Goal: Information Seeking & Learning: Learn about a topic

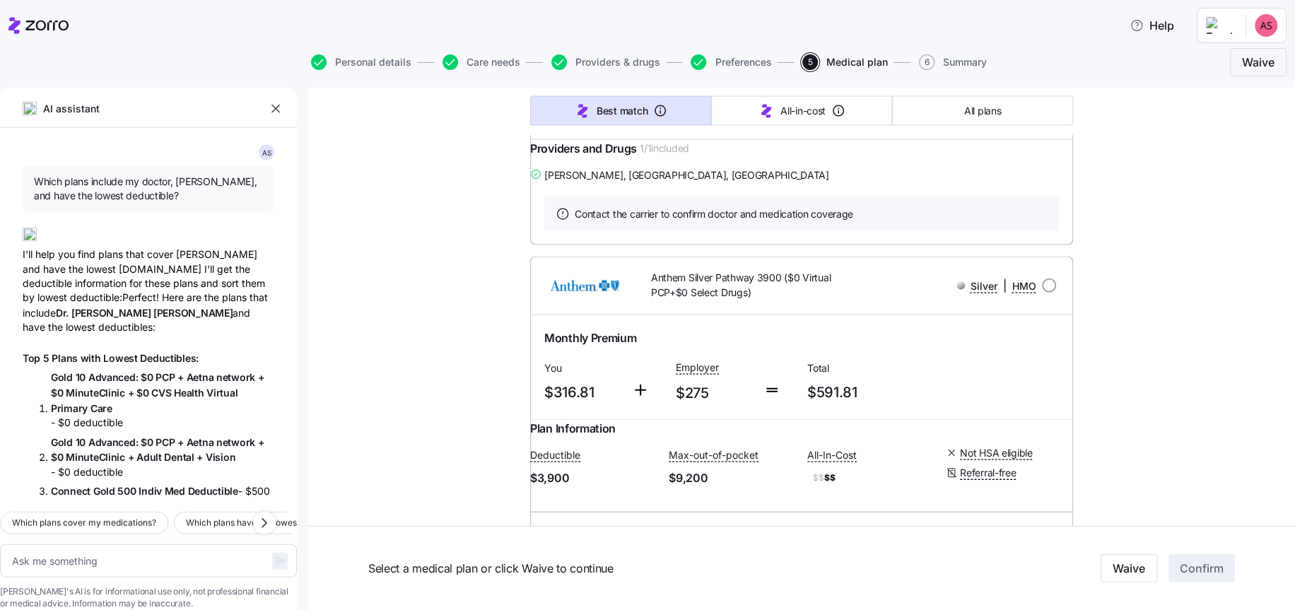
scroll to position [18562, 0]
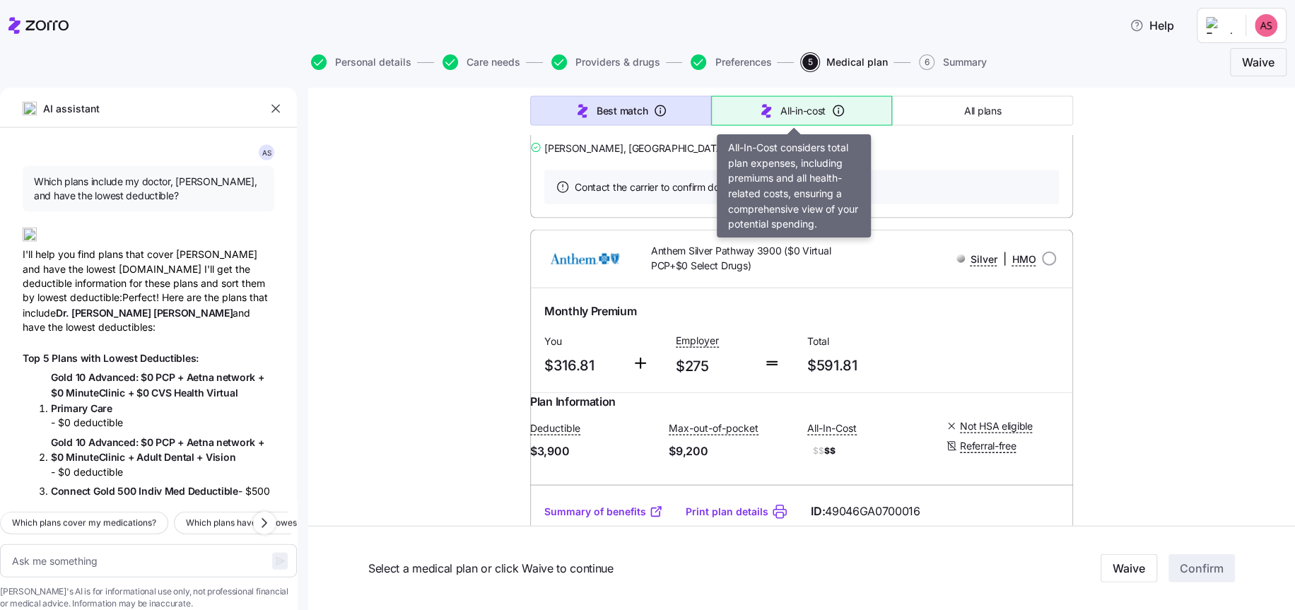
click at [760, 112] on icon "button" at bounding box center [766, 111] width 17 height 17
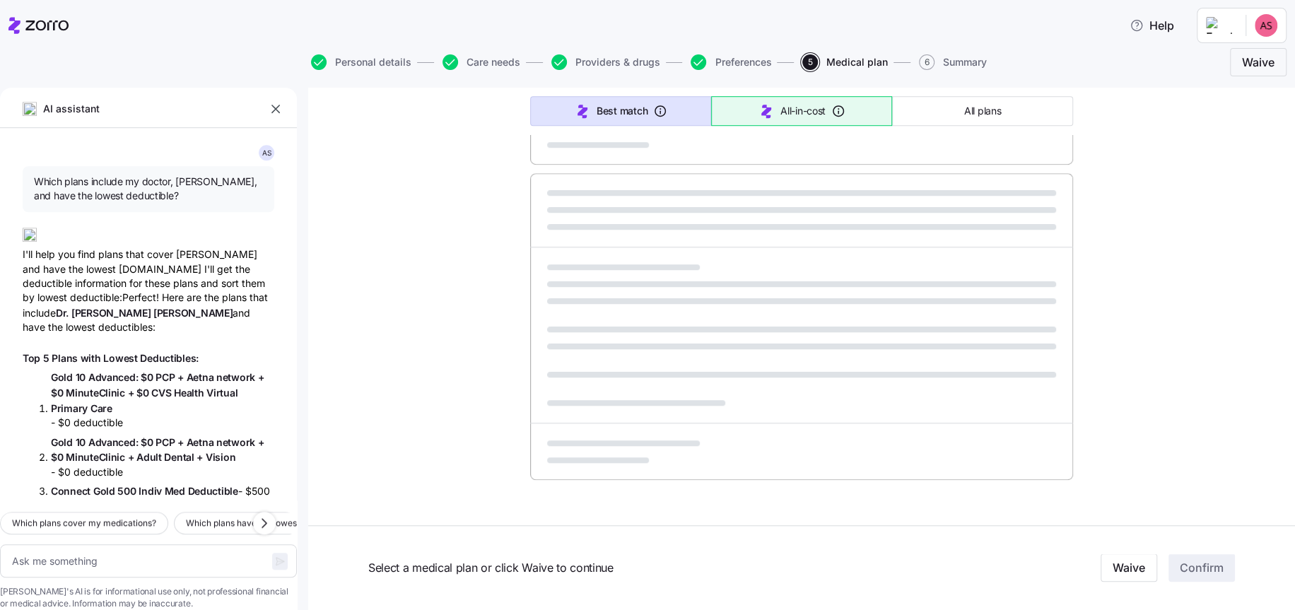
scroll to position [797, 0]
type textarea "x"
type input "Sorted by: All-in-cost"
type textarea "x"
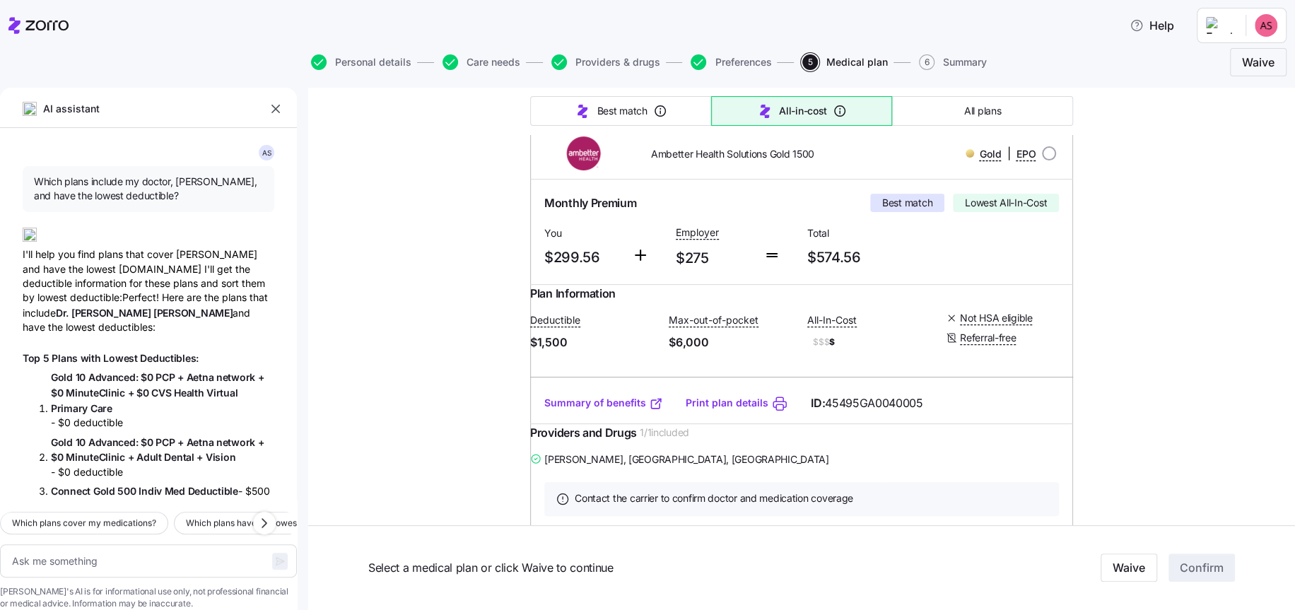
scroll to position [318, 0]
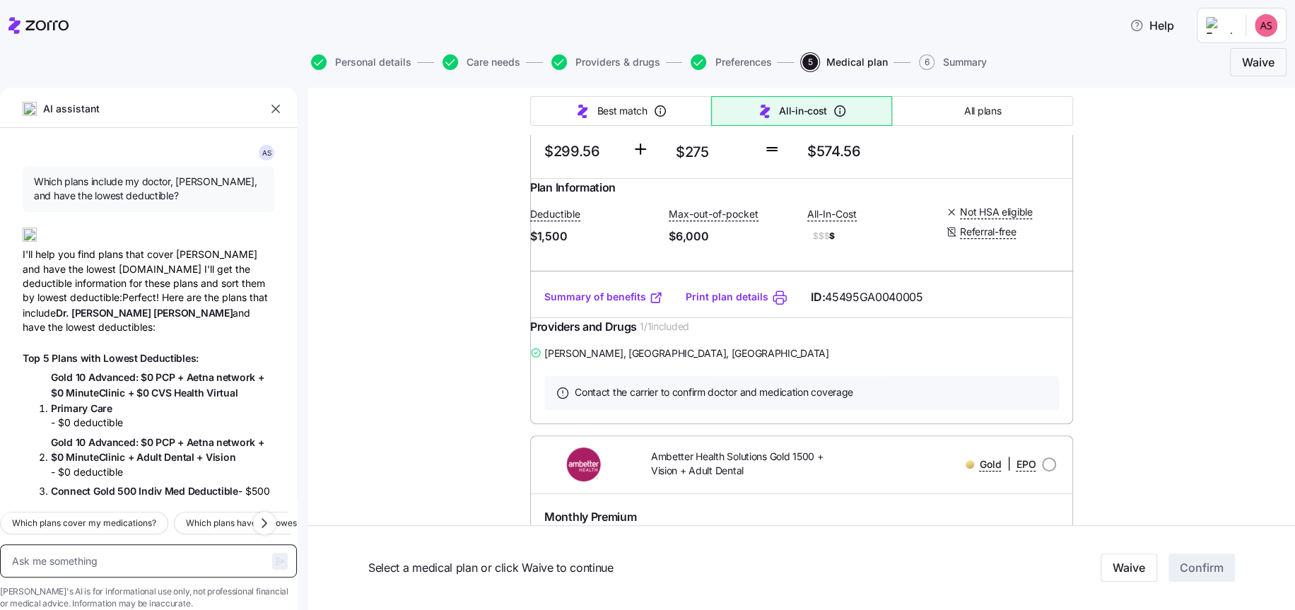
click at [82, 544] on textarea at bounding box center [148, 561] width 297 height 34
type textarea "C"
type textarea "x"
type textarea "Ca"
type textarea "x"
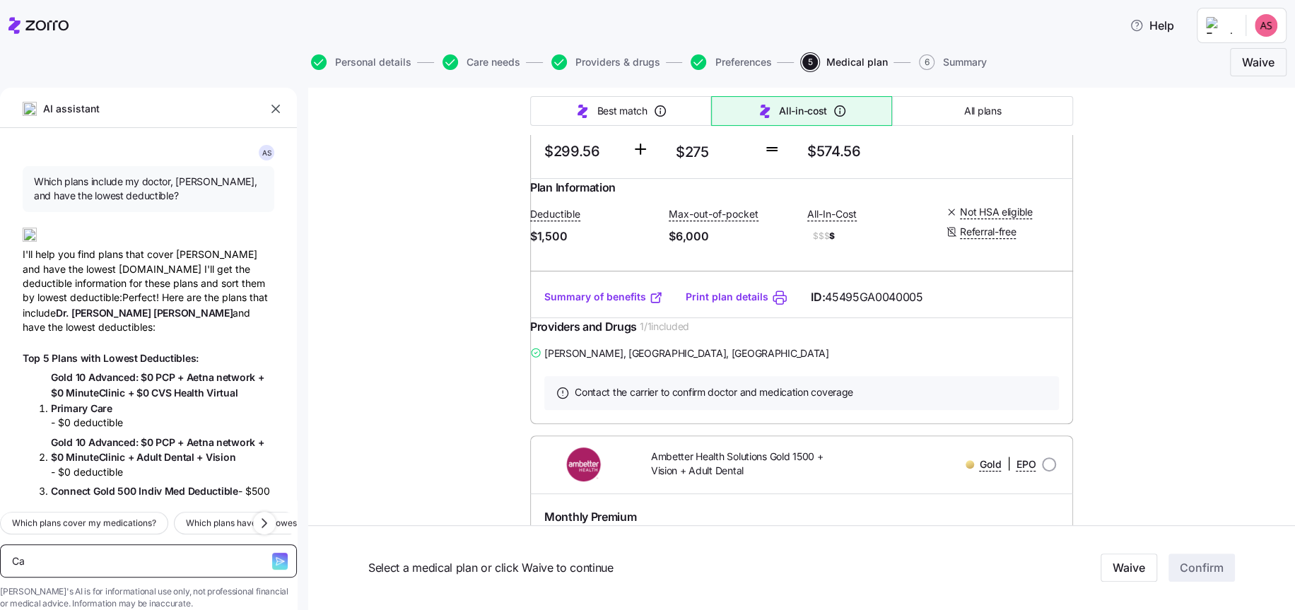
type textarea "Can"
type textarea "x"
type textarea "Can"
type textarea "x"
type textarea "Can a"
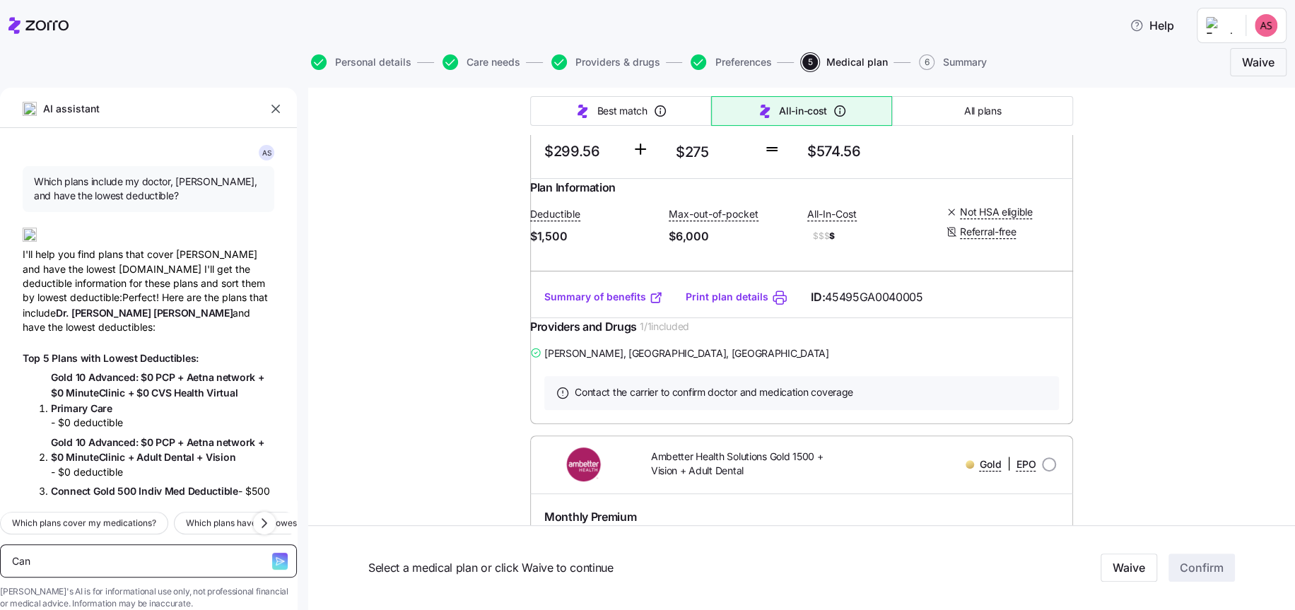
type textarea "x"
type textarea "Can a"
type textarea "x"
type textarea "Can a r"
type textarea "x"
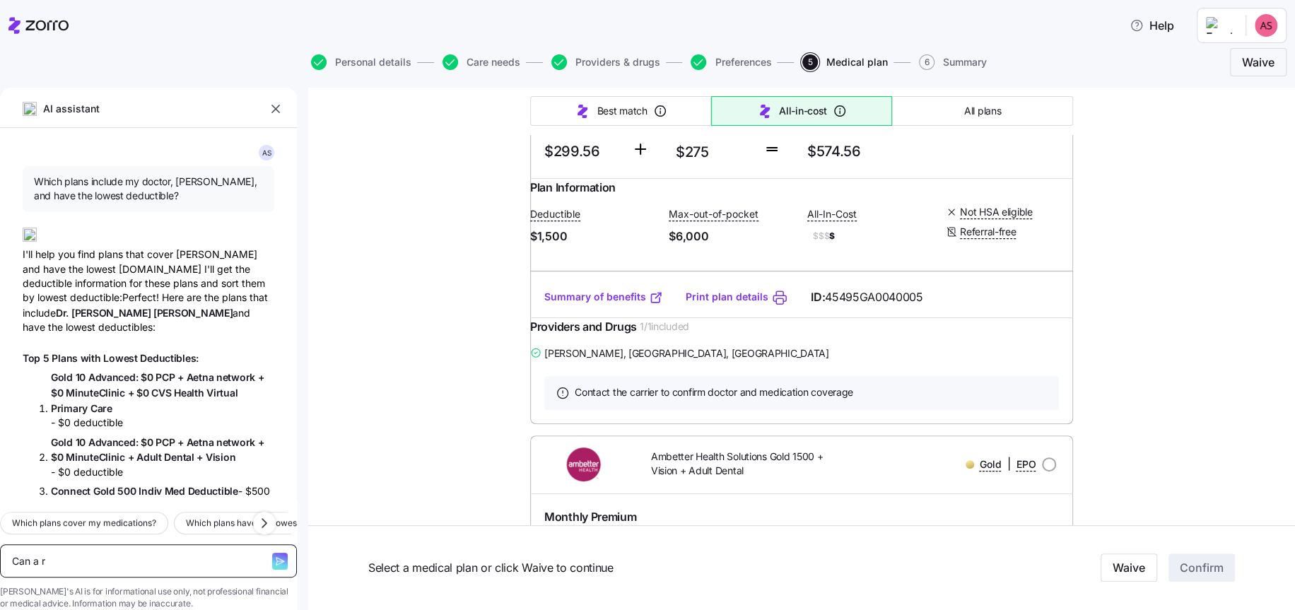
type textarea "Can a re"
type textarea "x"
type textarea "Can a rep"
type textarea "x"
type textarea "Can a repr"
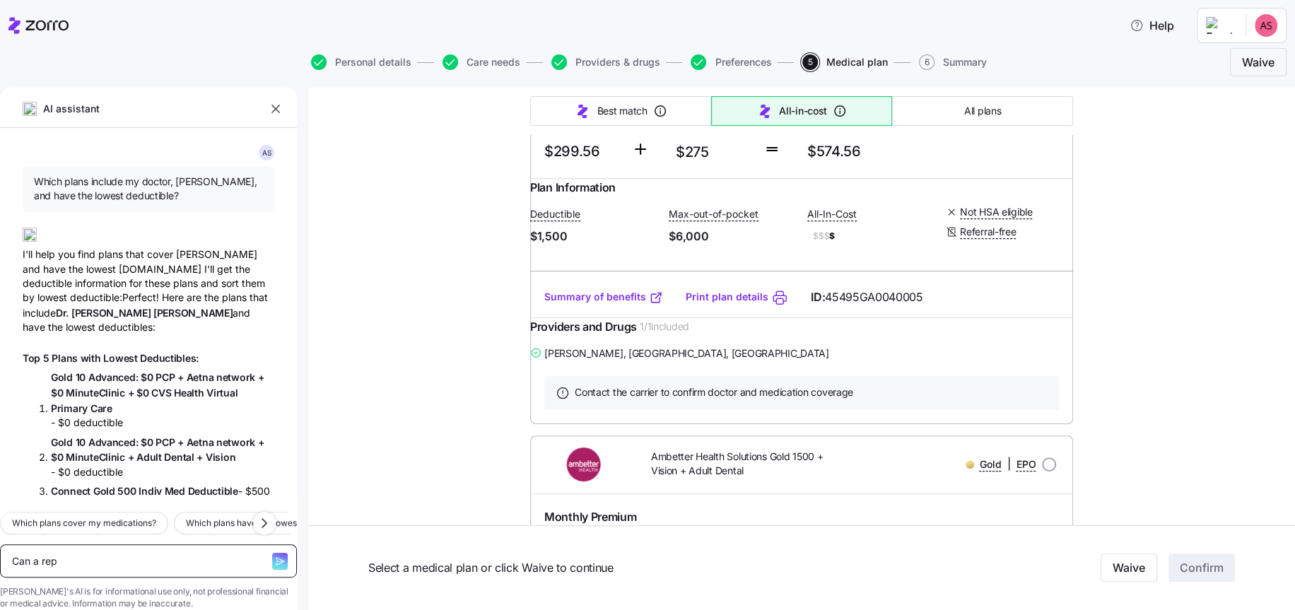
type textarea "x"
type textarea "Can a repre"
type textarea "x"
type textarea "Can a repres"
type textarea "x"
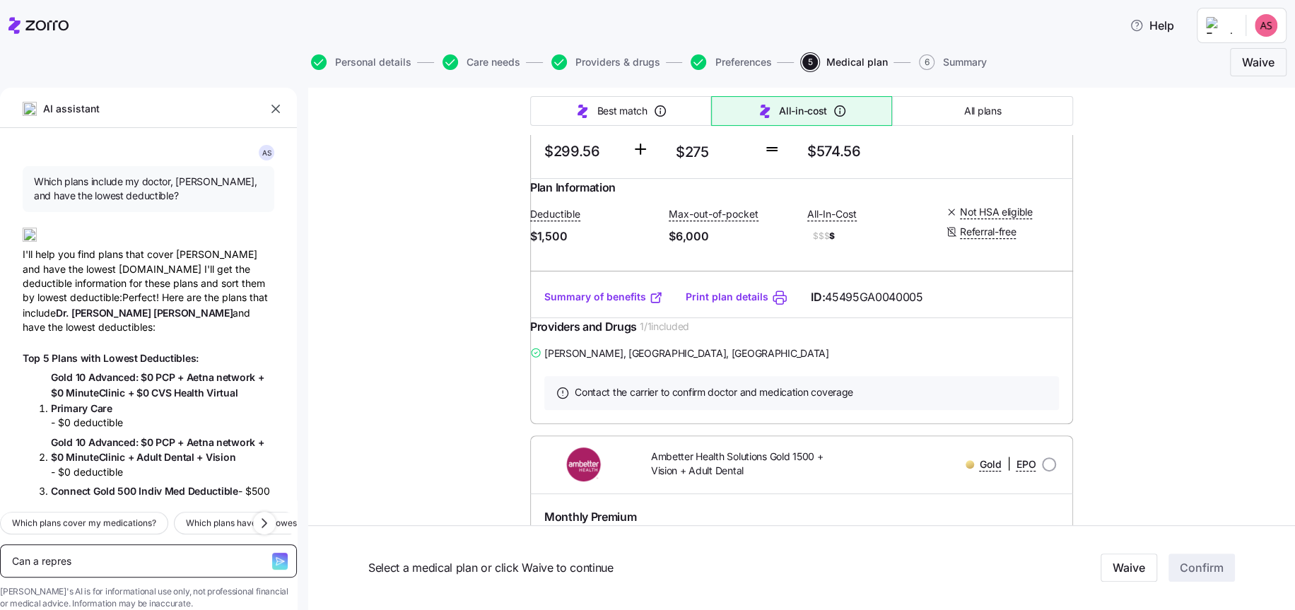
type textarea "Can a represe"
type textarea "x"
type textarea "Can a represen"
type textarea "x"
type textarea "Can a represent"
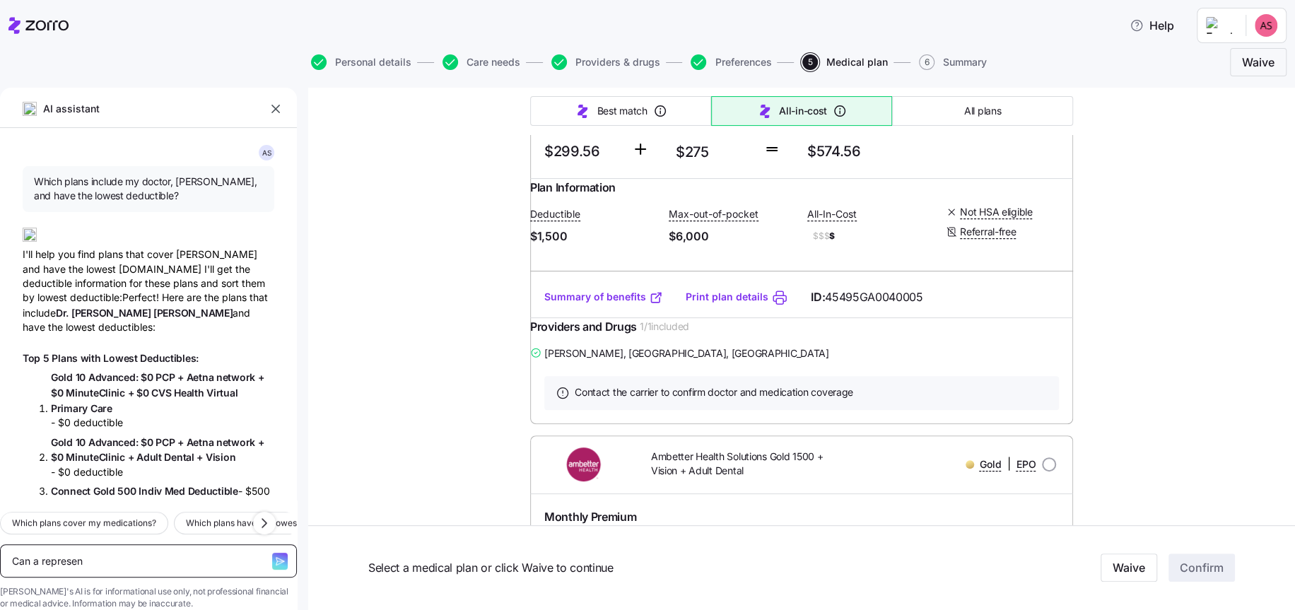
type textarea "x"
type textarea "Can a representa"
type textarea "x"
type textarea "Can a representat"
type textarea "x"
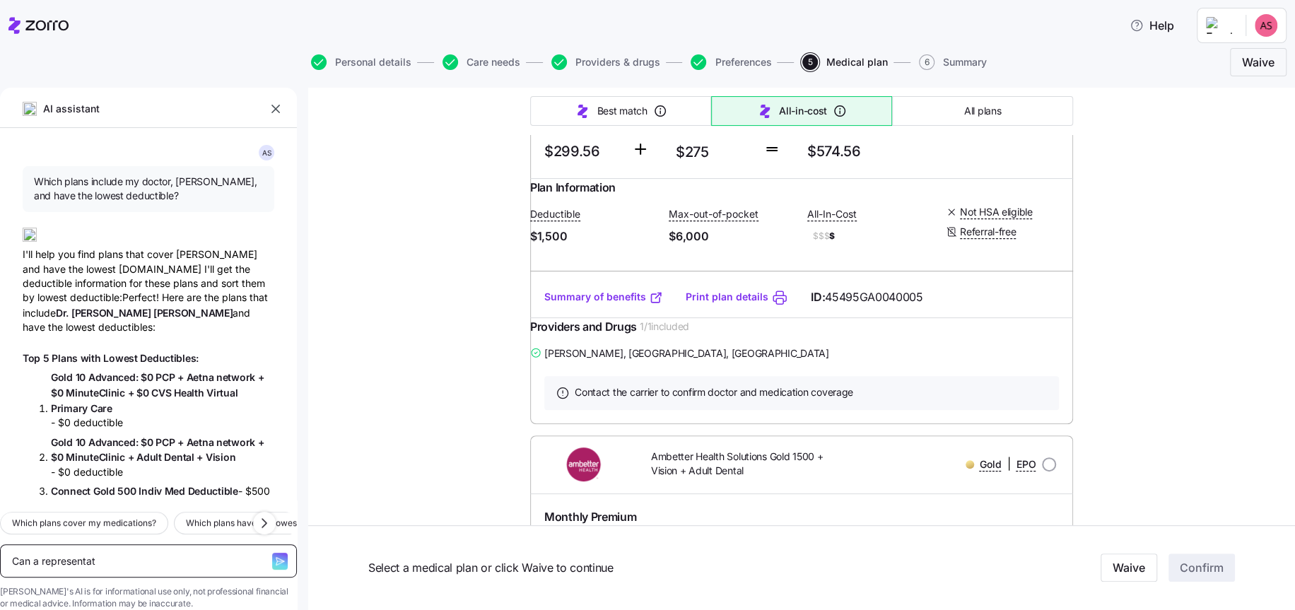
type textarea "Can a representata"
type textarea "x"
type textarea "Can a representatai"
type textarea "x"
type textarea "Can a representataiv"
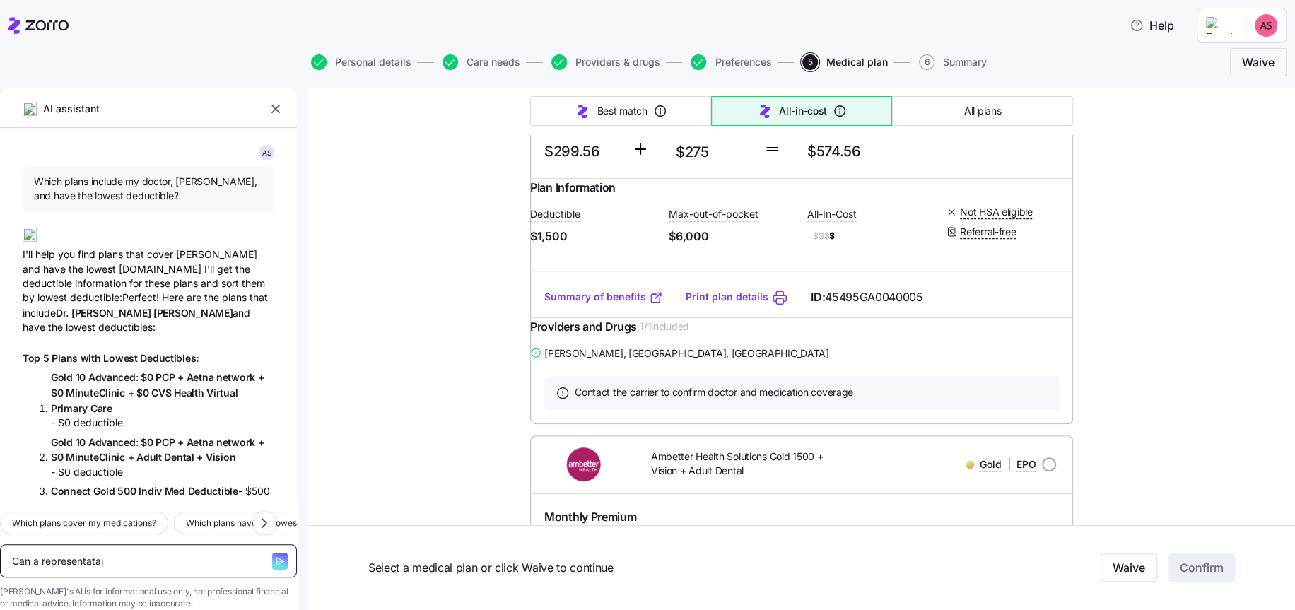
type textarea "x"
type textarea "Can a representataive"
type textarea "x"
type textarea "Can a representataive"
type textarea "x"
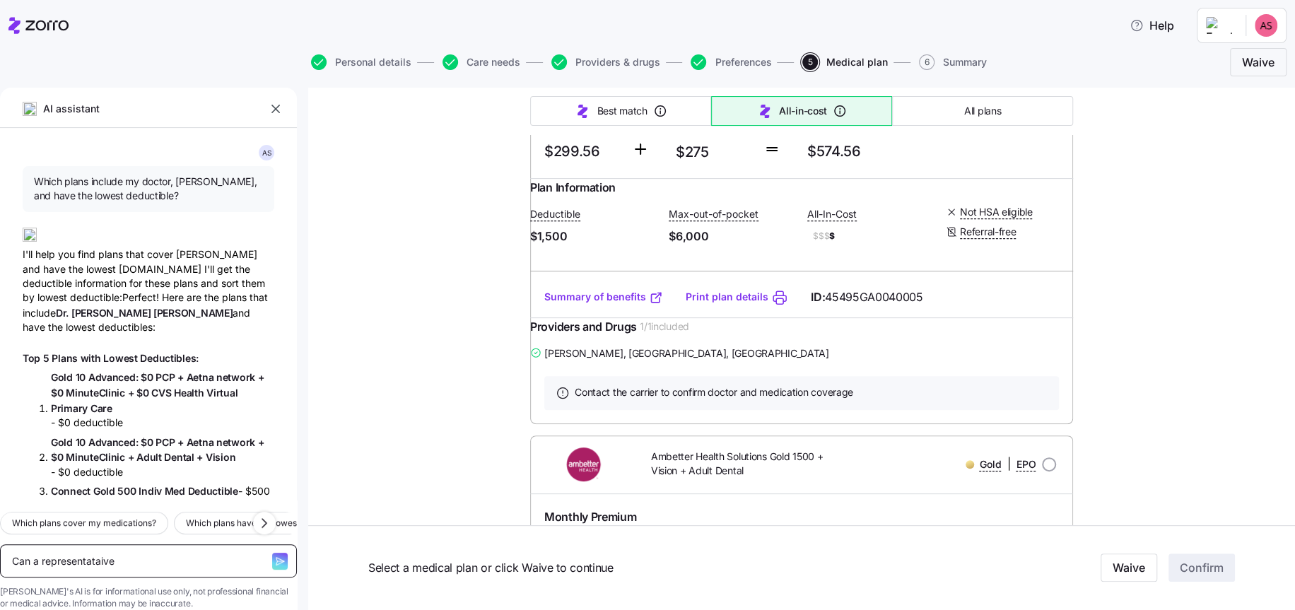
type textarea "Can a representataive"
type textarea "x"
type textarea "Can a representataiv"
type textarea "x"
type textarea "Can a representatai"
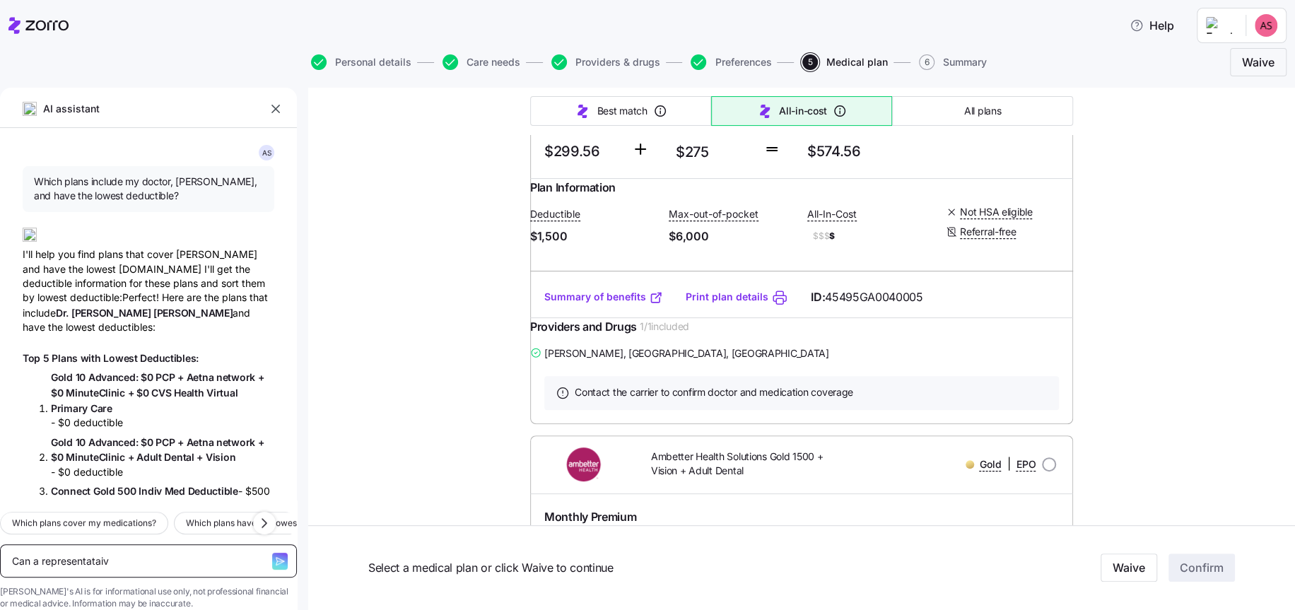
type textarea "x"
type textarea "Can a representata"
type textarea "x"
type textarea "Can a representat"
type textarea "x"
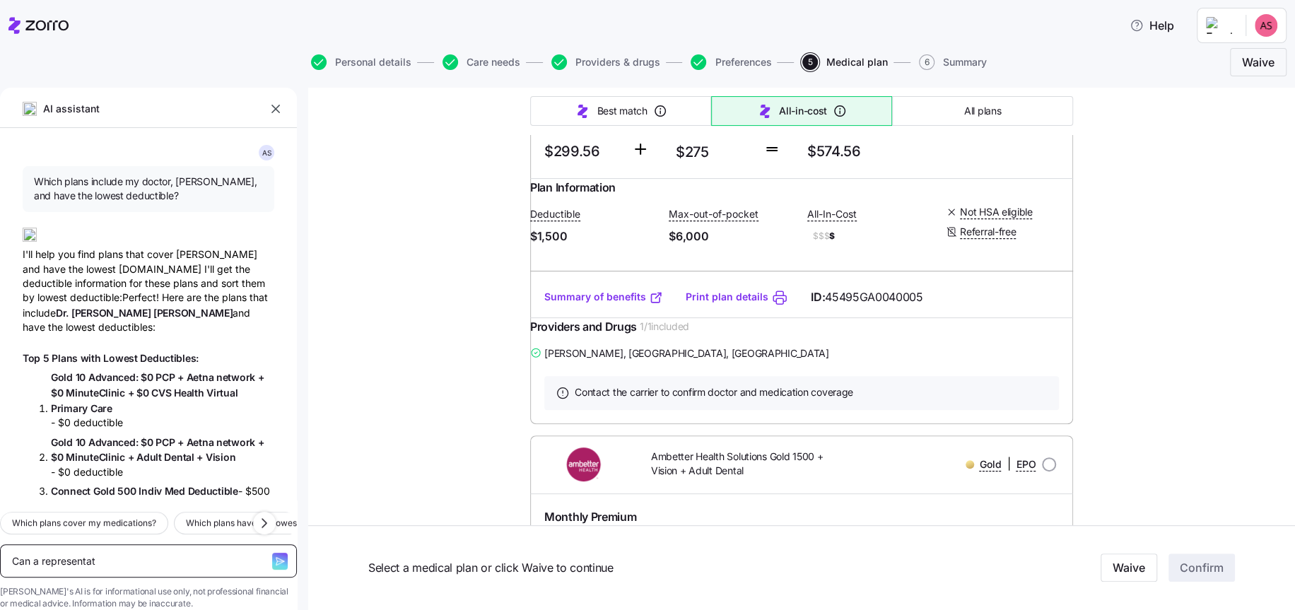
type textarea "Can a representati"
type textarea "x"
type textarea "Can a representativ"
type textarea "x"
type textarea "Can a representative"
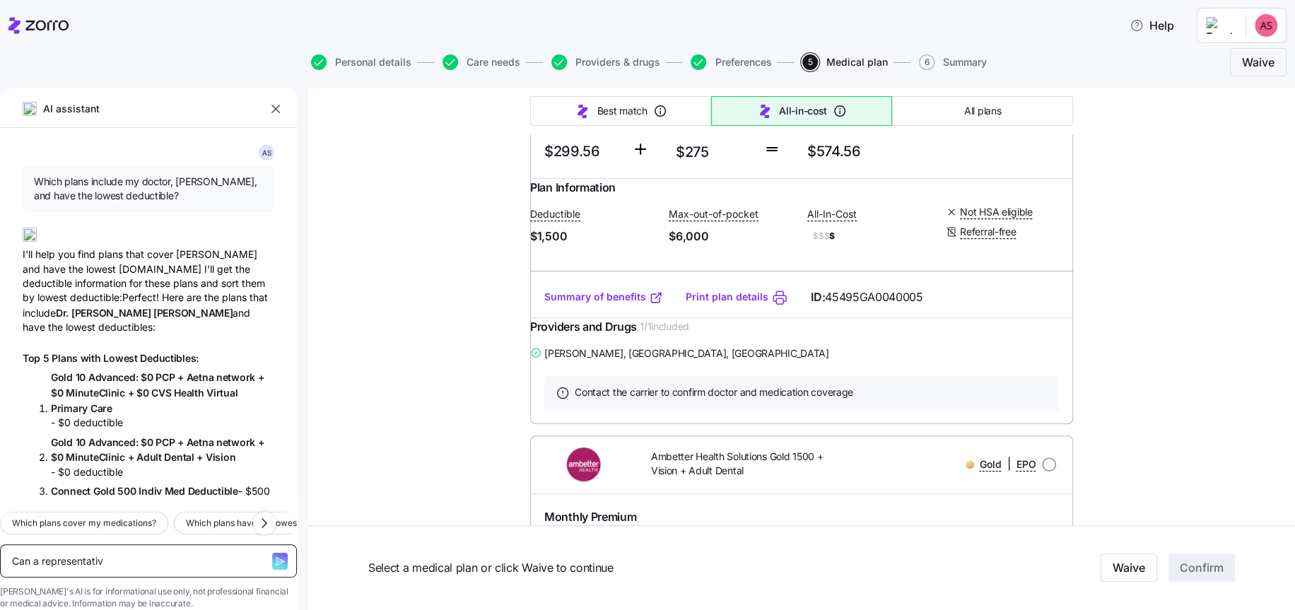
type textarea "x"
type textarea "Can a representative"
type textarea "x"
type textarea "Can a representative c"
type textarea "x"
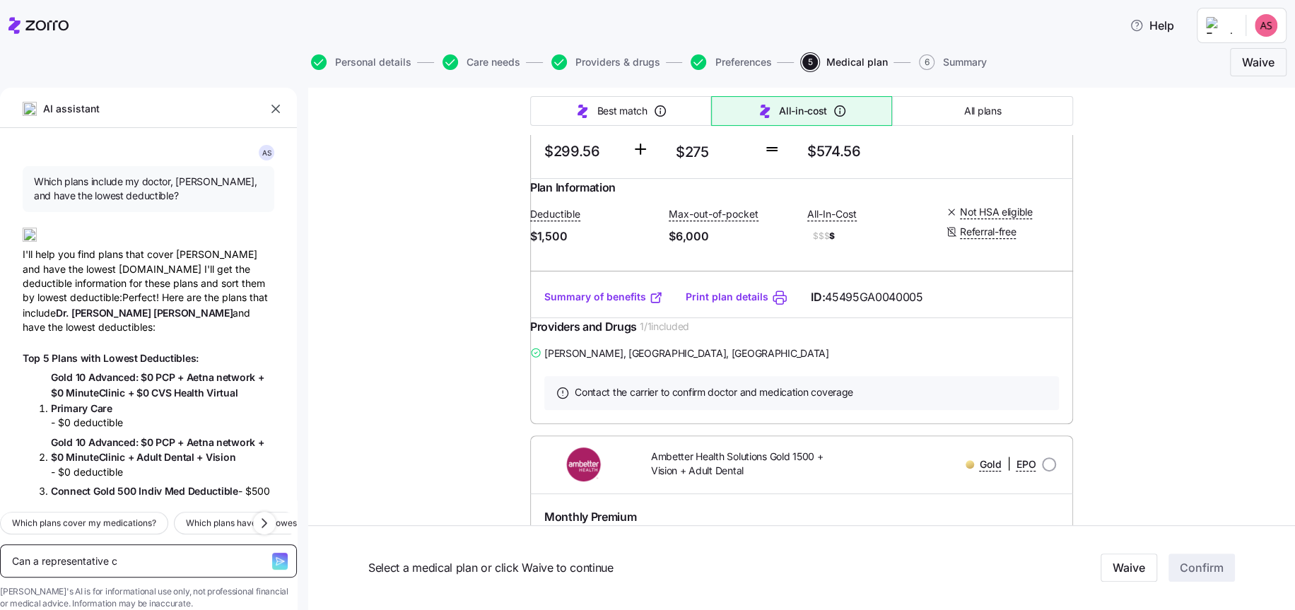
type textarea "Can a representative ca"
type textarea "x"
type textarea "Can a representative cal"
type textarea "x"
type textarea "Can a representative call"
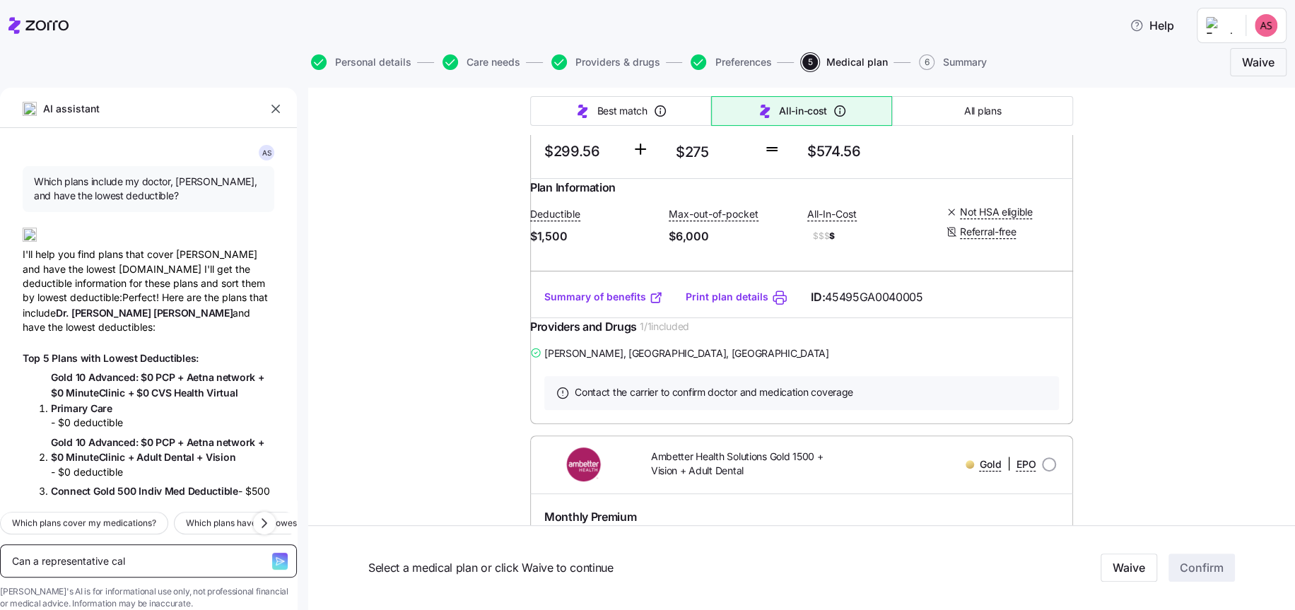
type textarea "x"
type textarea "Can a representative call"
type textarea "x"
type textarea "Can a representative call m"
type textarea "x"
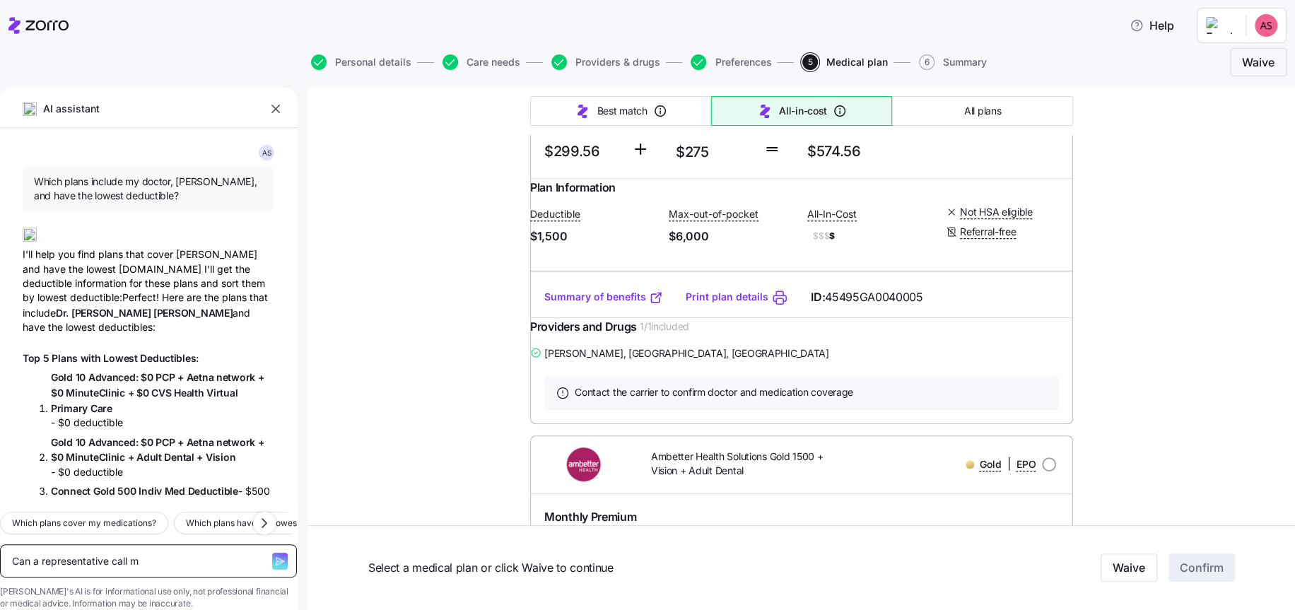
type textarea "Can a representative call me"
type textarea "x"
type textarea "Can a representative call me"
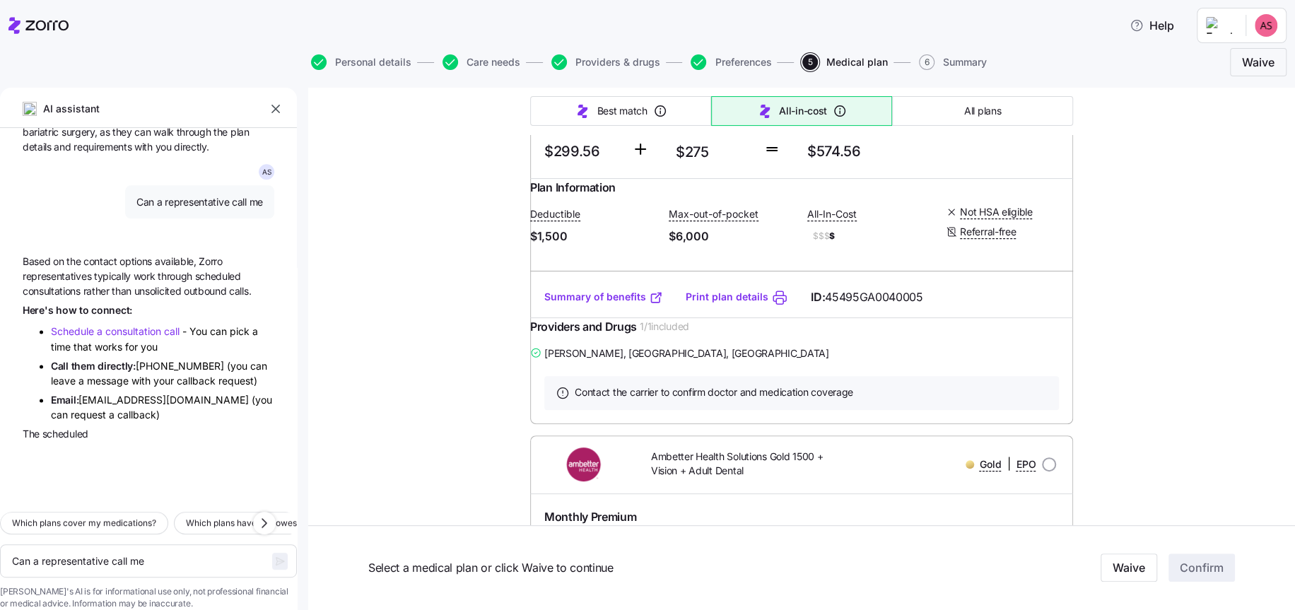
scroll to position [1378, 0]
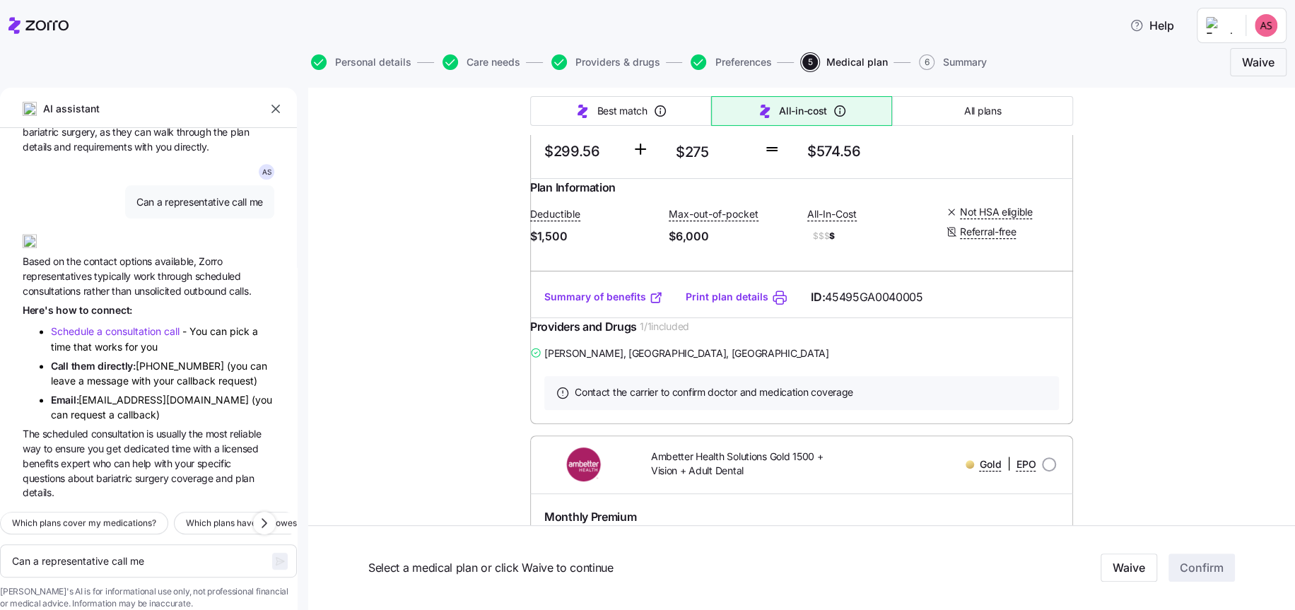
click at [116, 325] on span "consultation" at bounding box center [134, 331] width 59 height 12
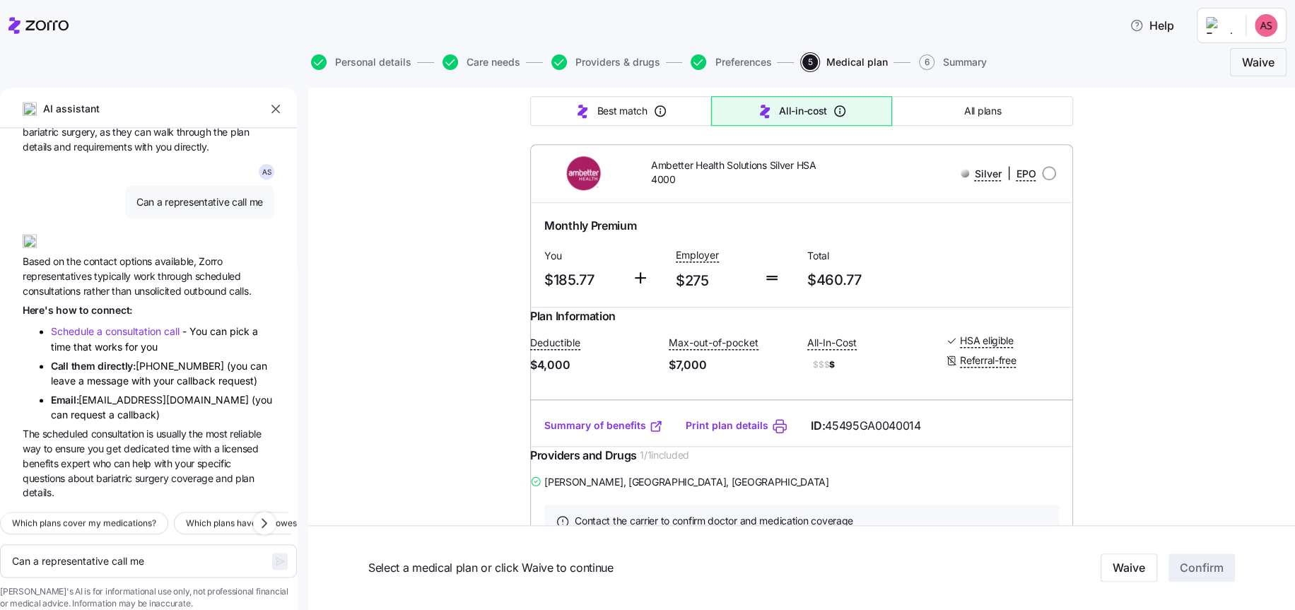
scroll to position [1061, 0]
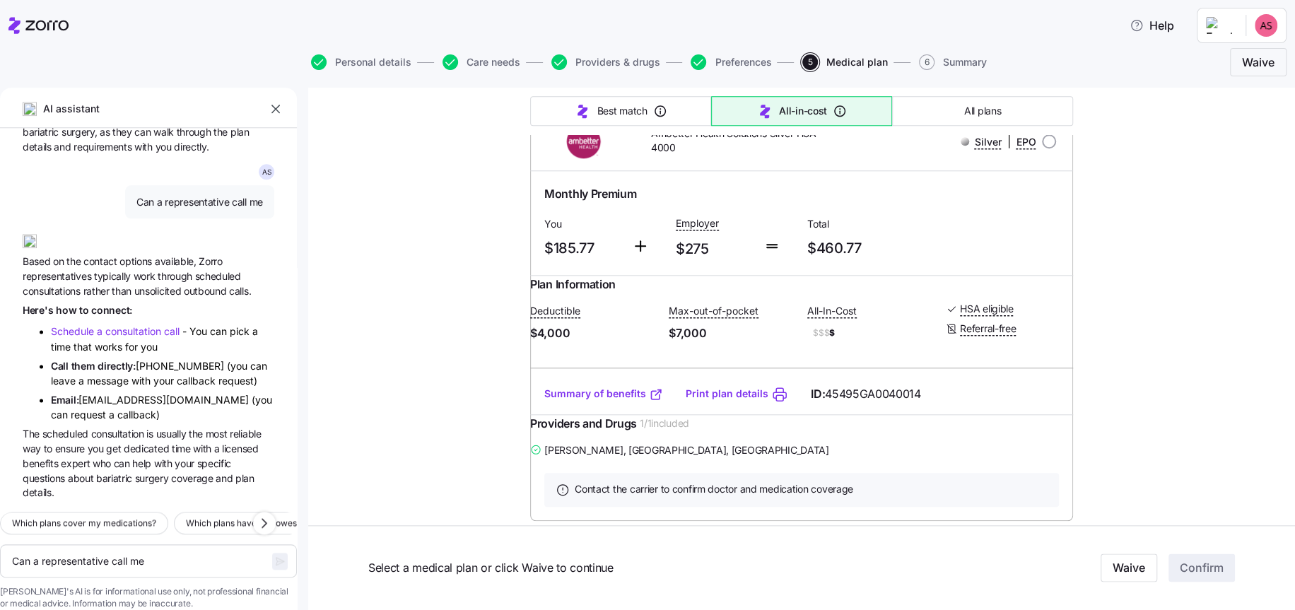
click at [597, 401] on link "Summary of benefits" at bounding box center [603, 394] width 119 height 14
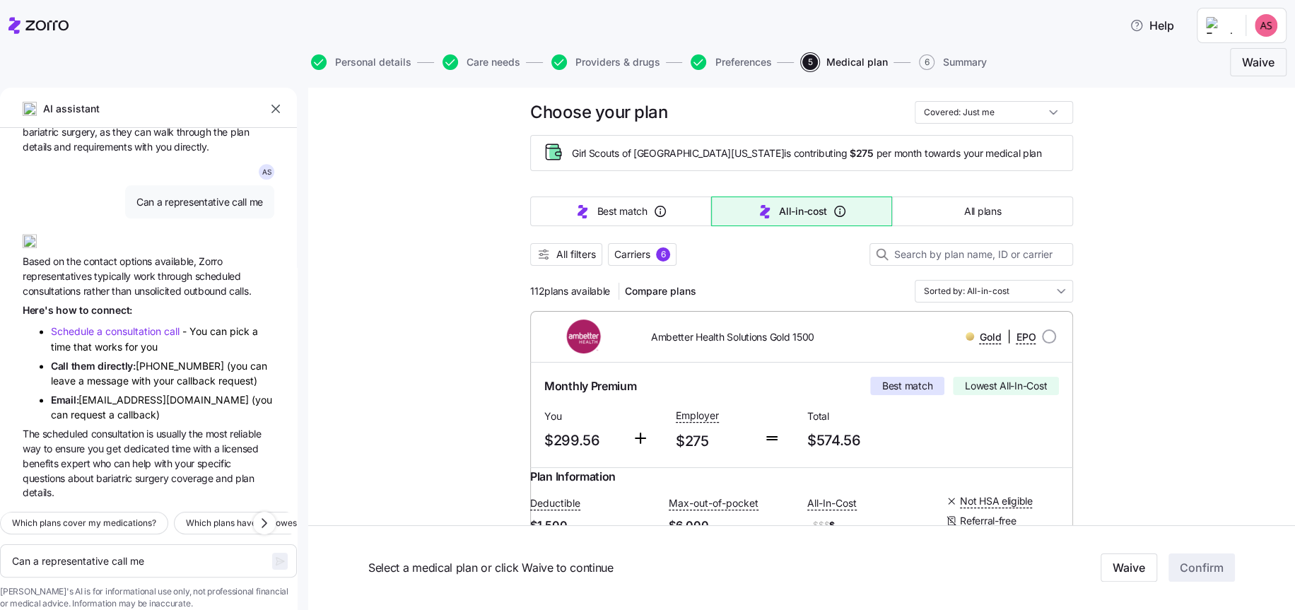
scroll to position [0, 0]
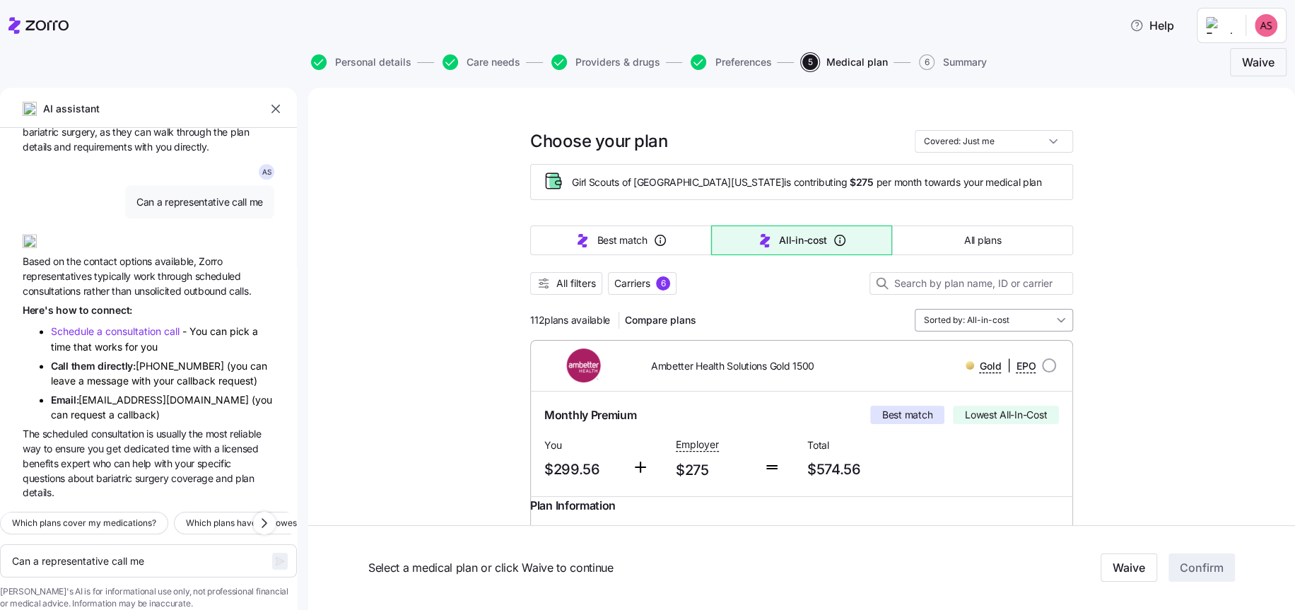
click at [963, 318] on input "Sorted by: All-in-cost" at bounding box center [994, 320] width 158 height 23
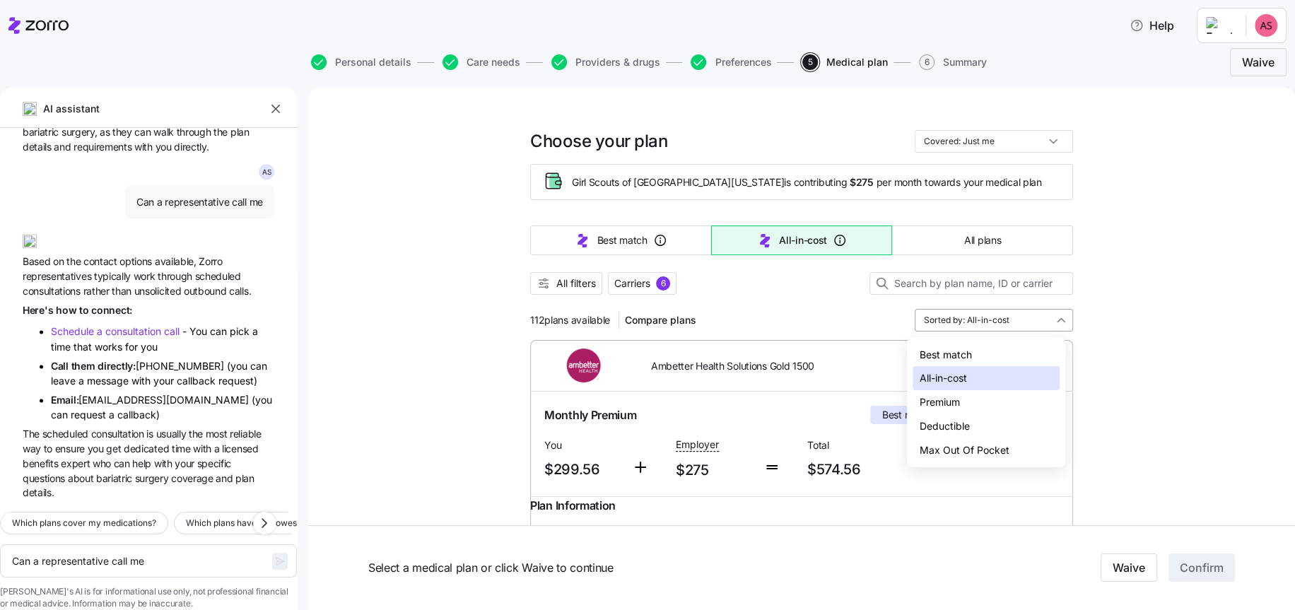
click at [976, 325] on input "Sorted by: All-in-cost" at bounding box center [994, 320] width 158 height 23
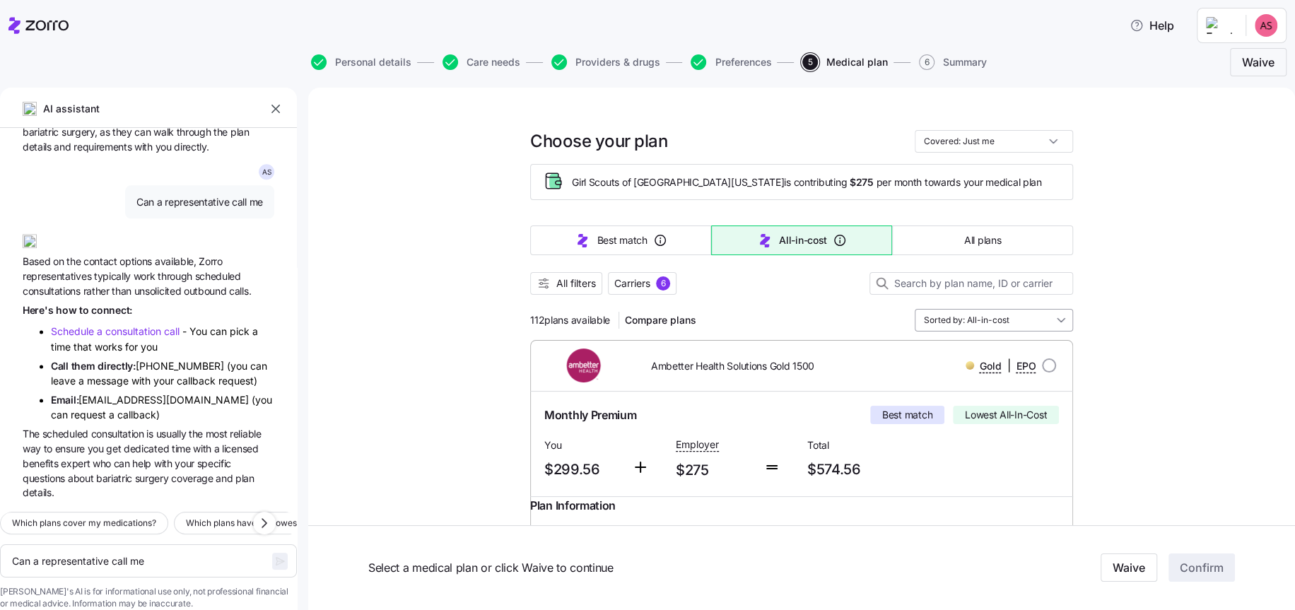
click at [974, 315] on input "Sorted by: All-in-cost" at bounding box center [994, 320] width 158 height 23
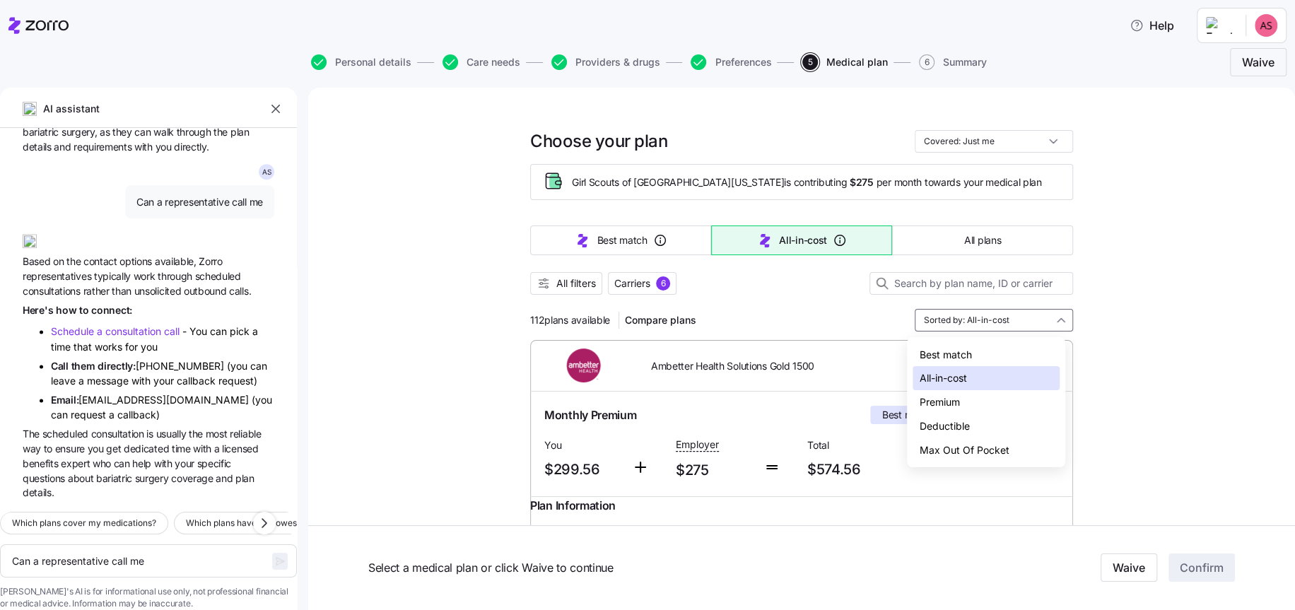
click at [962, 447] on div "Max Out Of Pocket" at bounding box center [986, 450] width 147 height 24
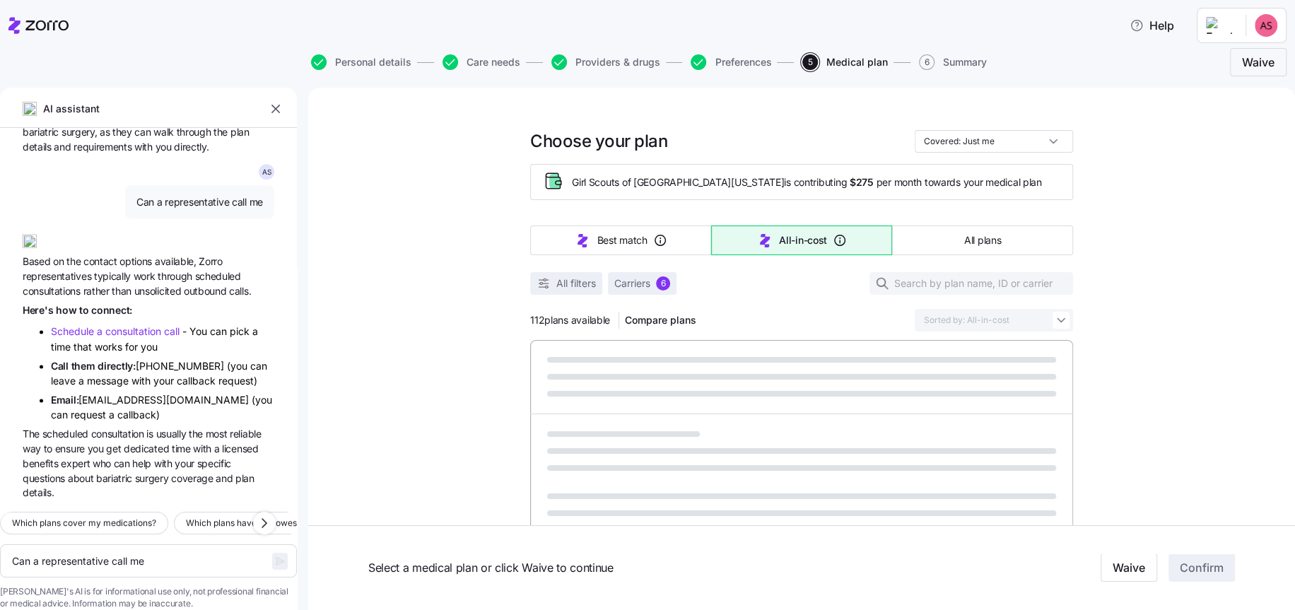
type textarea "x"
type input "Sorted by: Max Out Of Pocket"
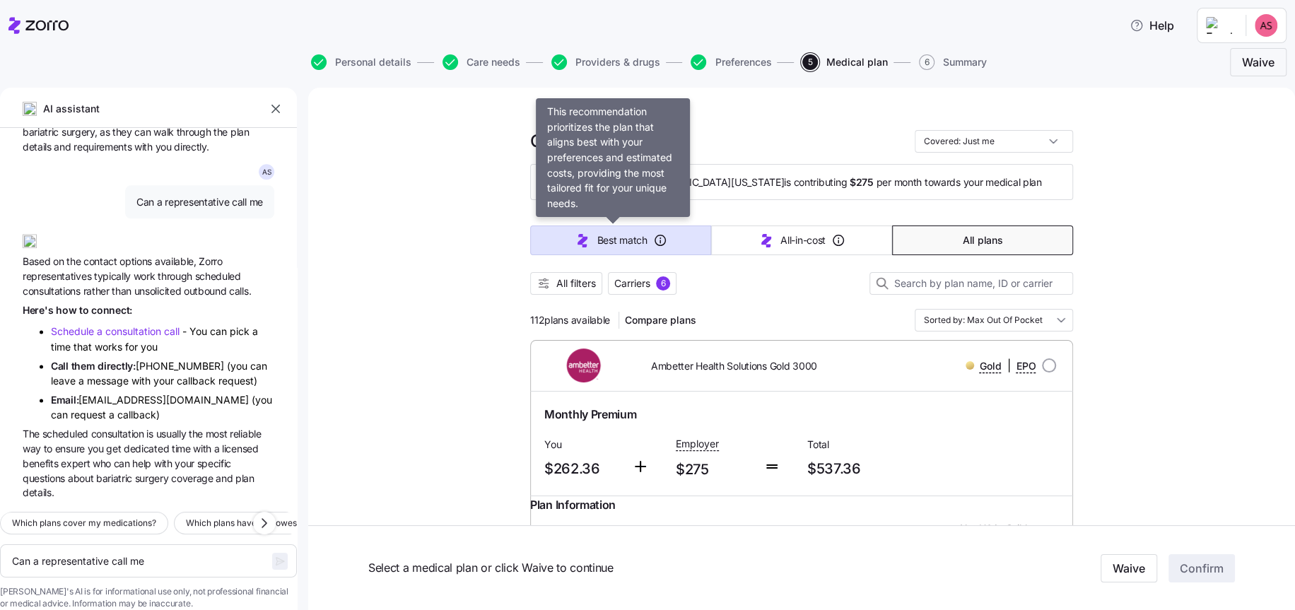
click at [663, 232] on button "Best match" at bounding box center [620, 241] width 181 height 30
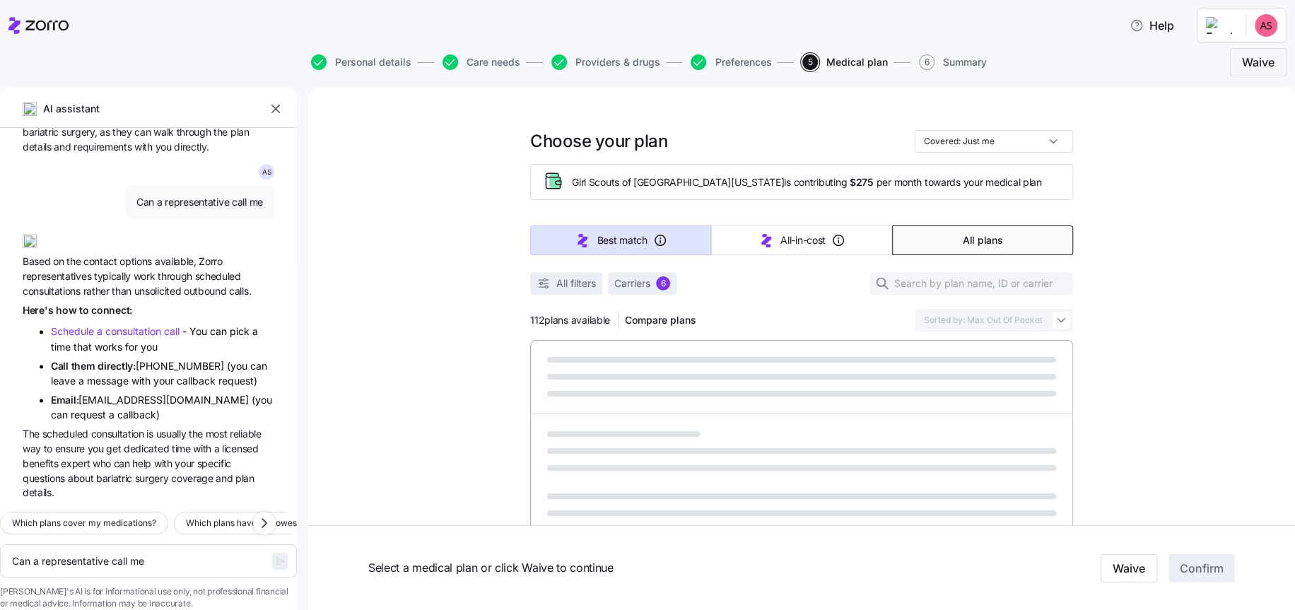
type textarea "x"
type input "Sorted by: Best match"
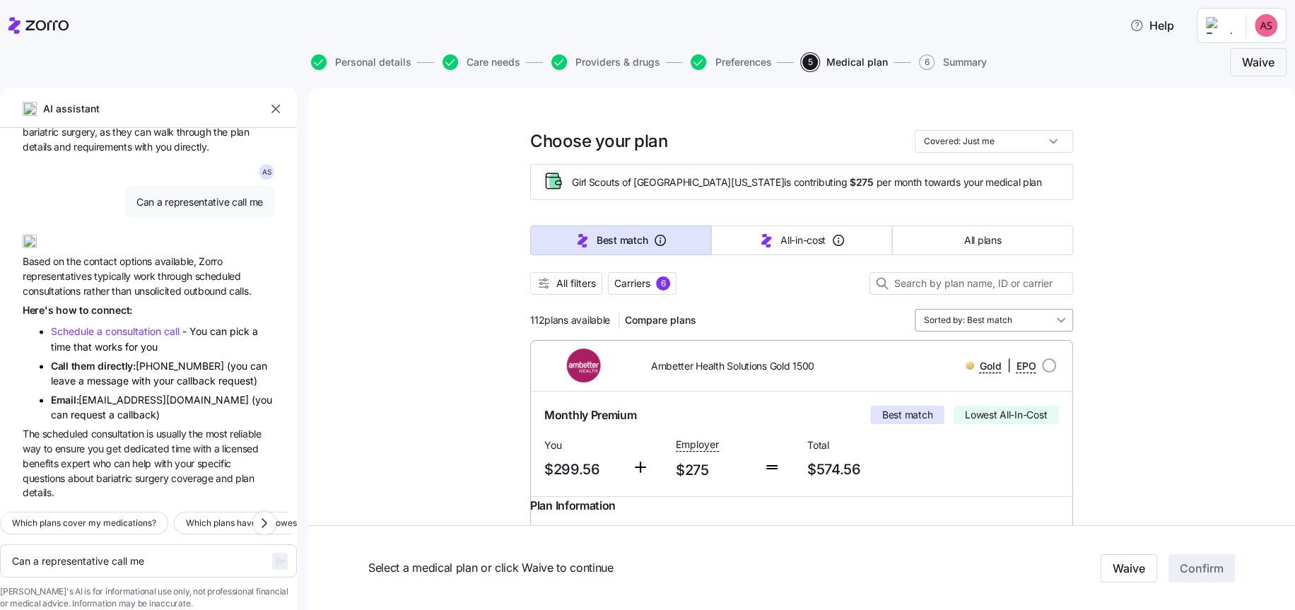
click at [1019, 322] on input "Sorted by: Best match" at bounding box center [994, 320] width 158 height 23
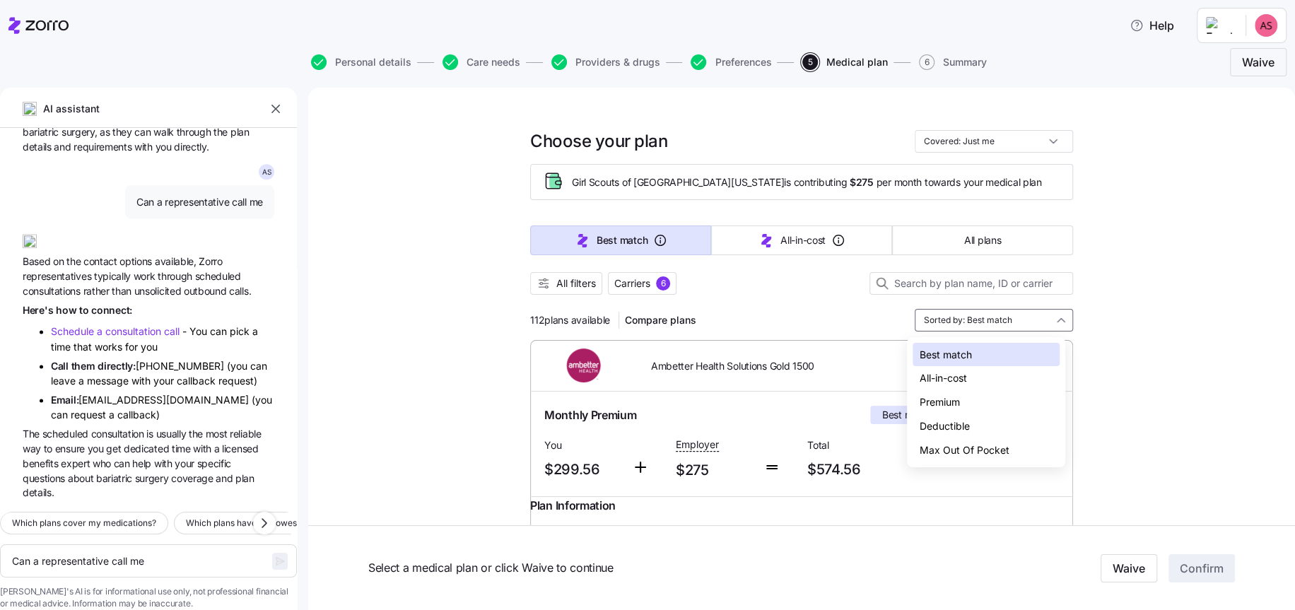
click at [956, 407] on div "Premium" at bounding box center [986, 402] width 147 height 24
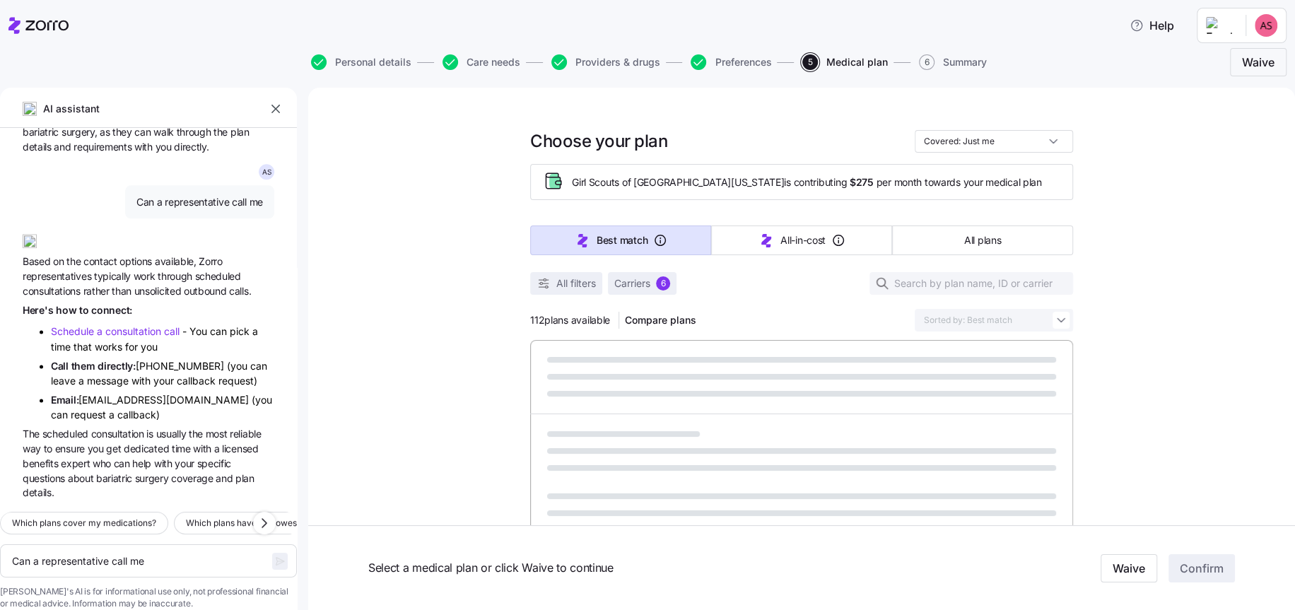
type textarea "x"
type input "Sorted by: Premium"
type textarea "x"
